Goal: Transaction & Acquisition: Purchase product/service

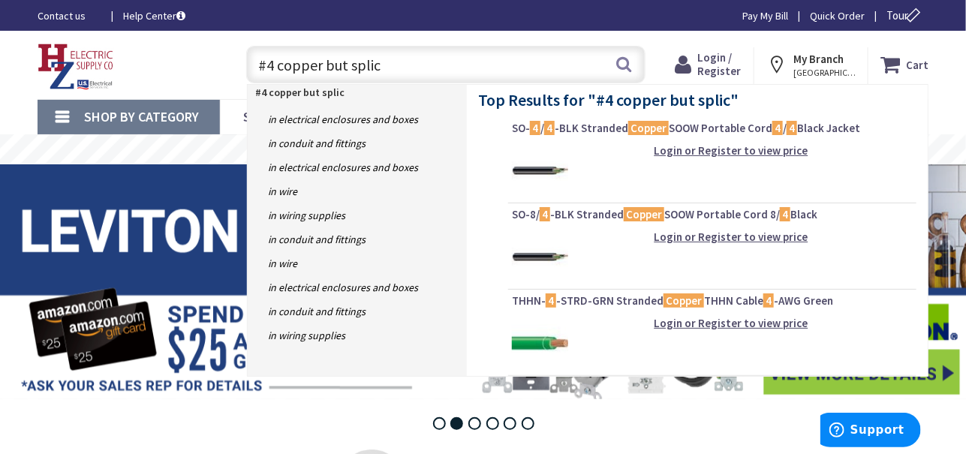
type input "#4 copper but splice"
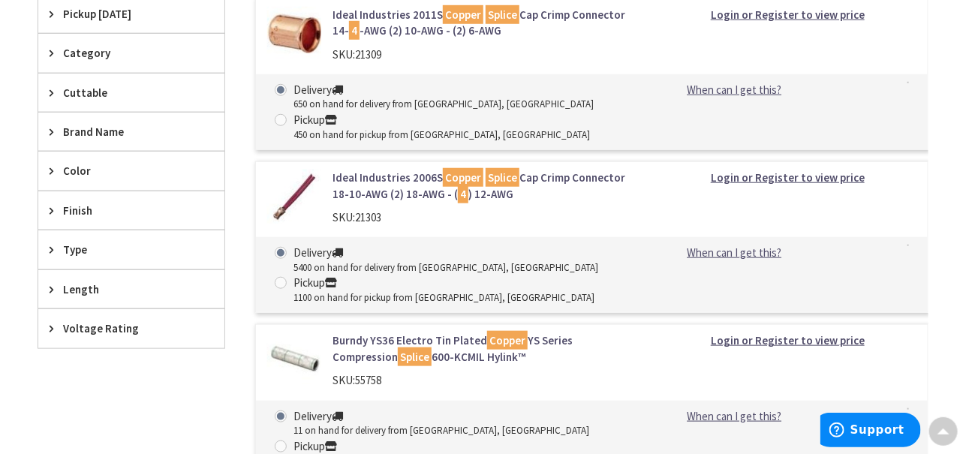
scroll to position [451, 0]
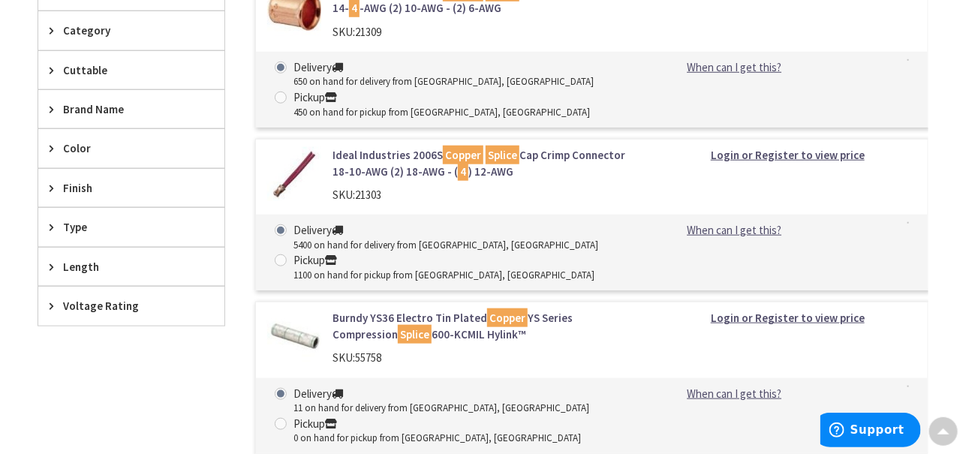
click at [398, 336] on mark "Splice" at bounding box center [415, 334] width 34 height 19
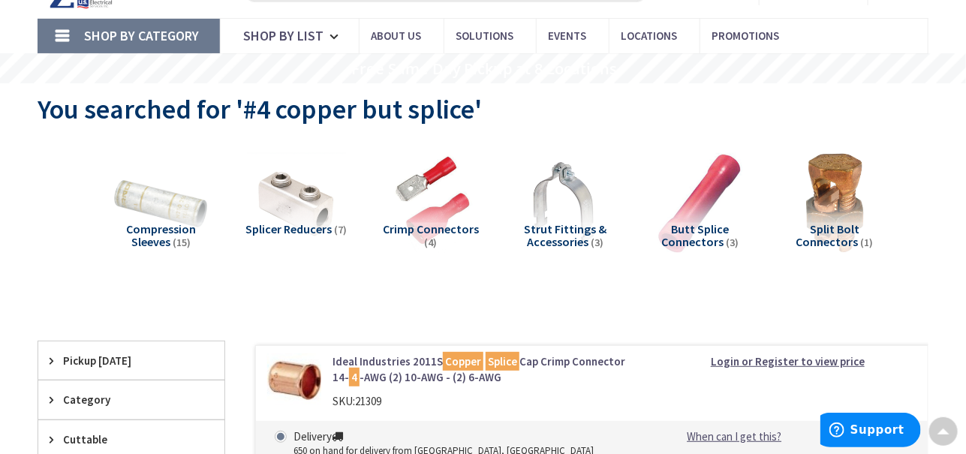
scroll to position [75, 0]
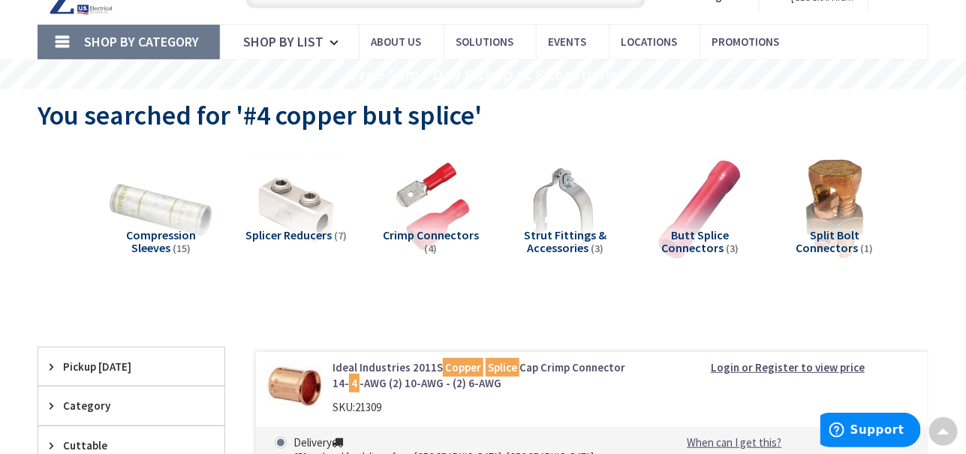
click at [203, 215] on img at bounding box center [162, 209] width 110 height 110
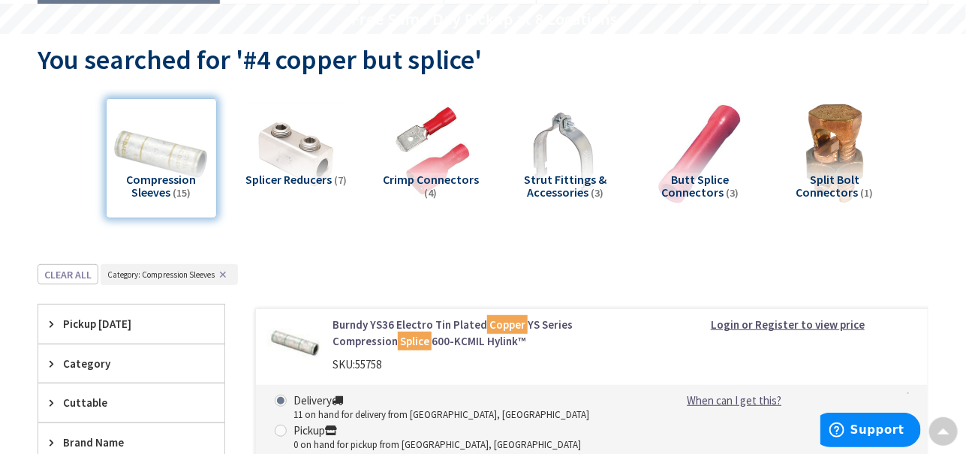
scroll to position [93, 0]
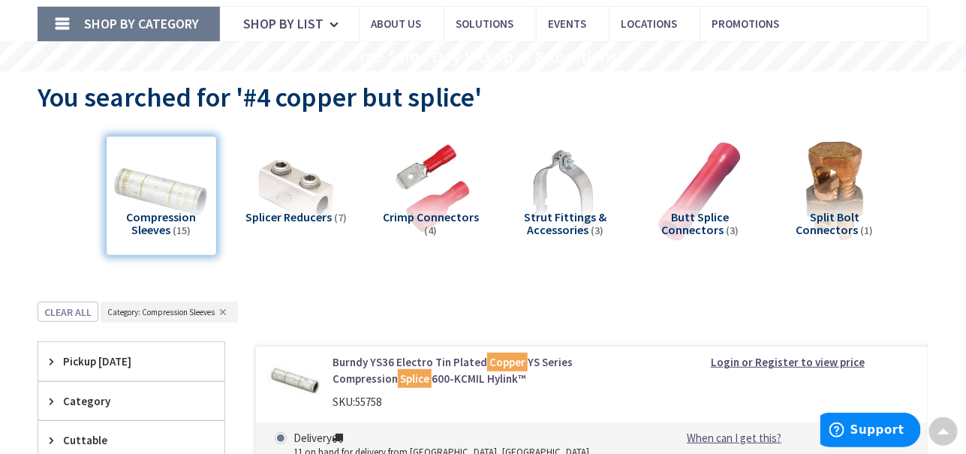
click at [201, 200] on div "Compression Sleeves (15)" at bounding box center [161, 196] width 111 height 120
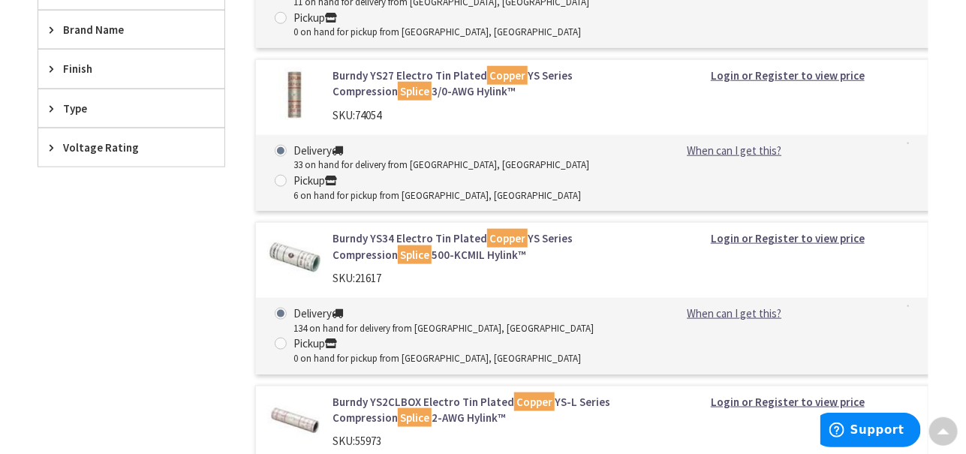
scroll to position [393, 0]
